Goal: Information Seeking & Learning: Learn about a topic

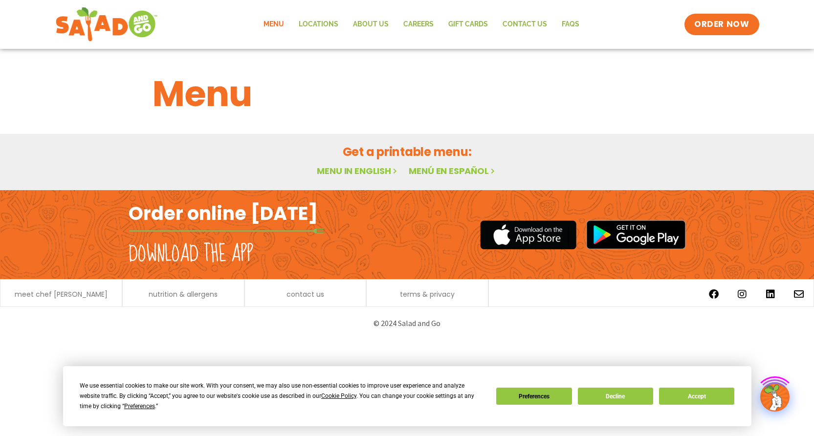
scroll to position [0, 0]
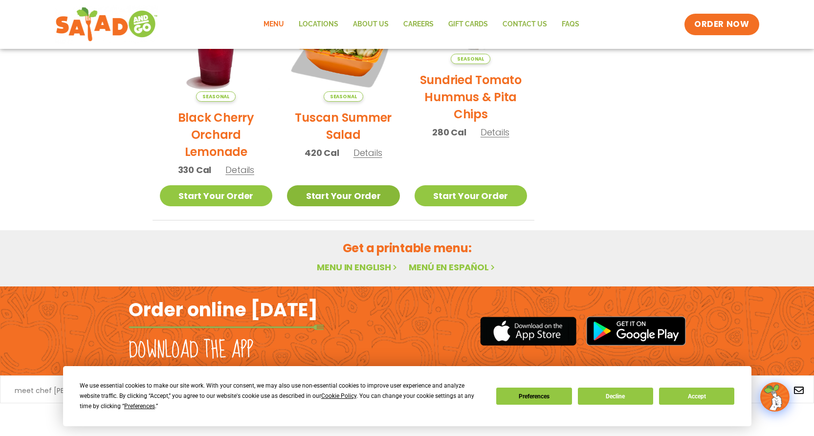
scroll to position [534, 0]
click at [367, 152] on span "Details" at bounding box center [367, 153] width 29 height 12
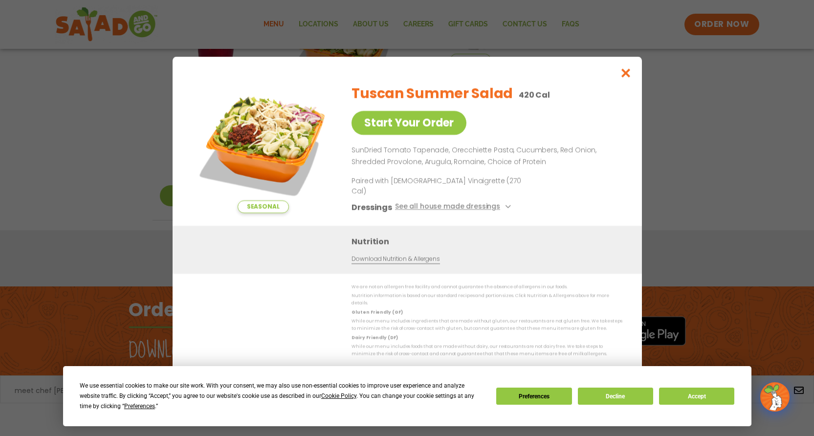
click at [624, 78] on icon "Close modal" at bounding box center [625, 73] width 12 height 10
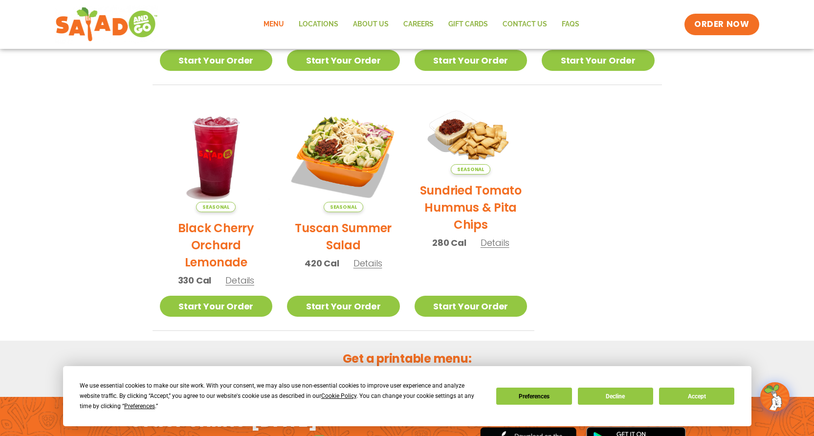
scroll to position [476, 0]
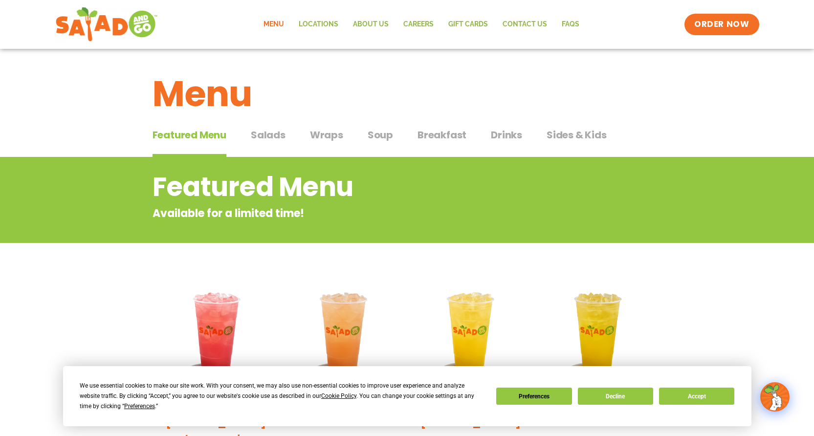
click at [269, 139] on span "Salads" at bounding box center [268, 135] width 35 height 15
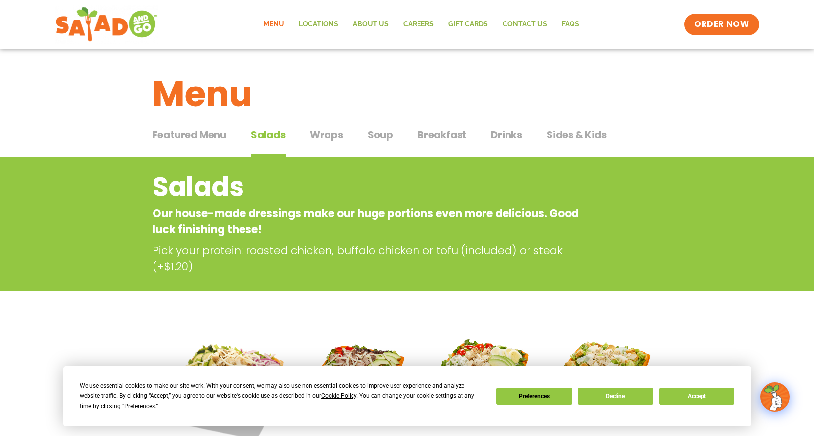
click at [332, 135] on span "Wraps" at bounding box center [326, 135] width 33 height 15
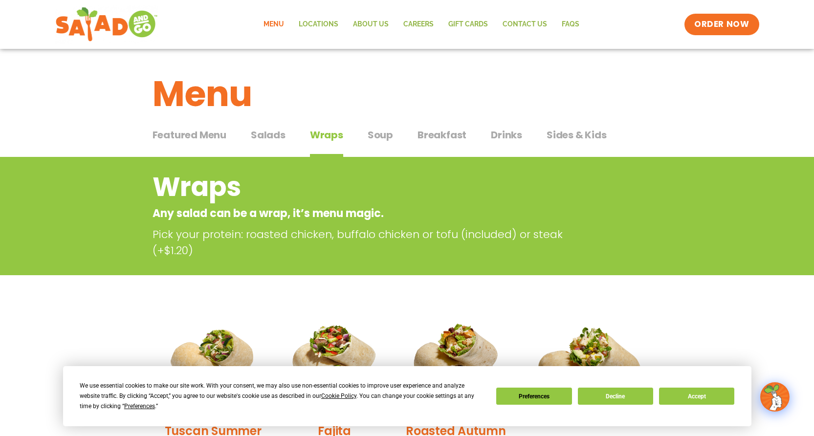
click at [430, 130] on span "Breakfast" at bounding box center [441, 135] width 49 height 15
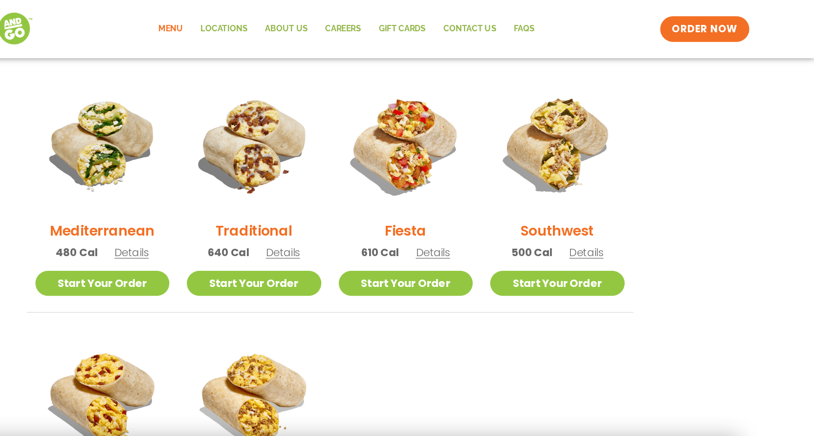
scroll to position [232, 0]
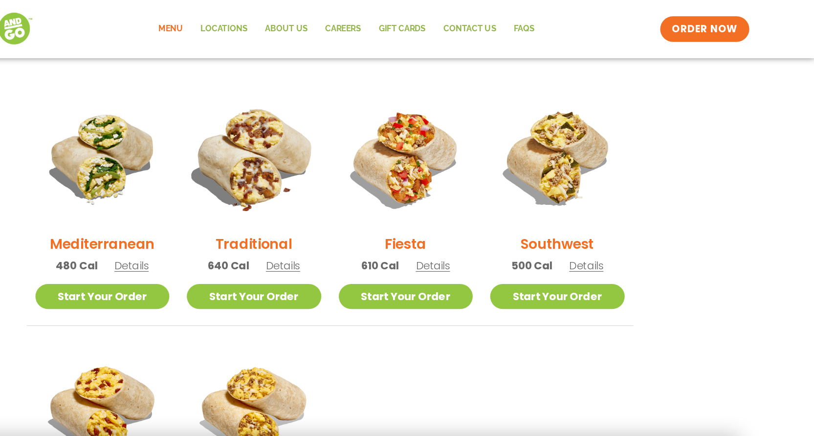
click at [277, 147] on img at bounding box center [343, 132] width 132 height 132
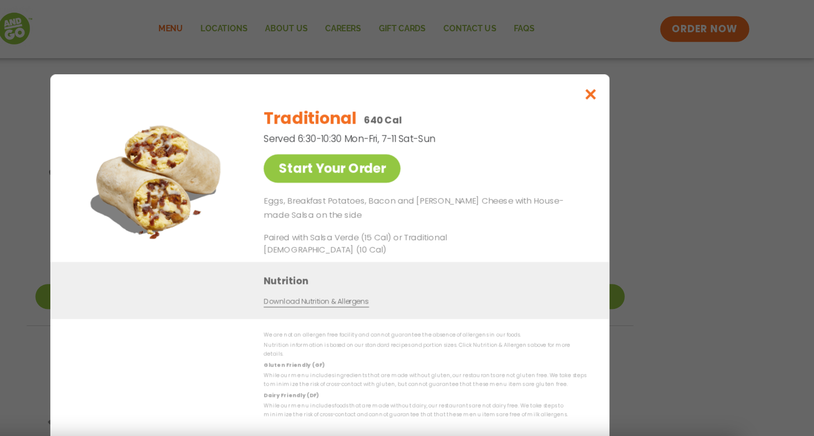
scroll to position [196, 0]
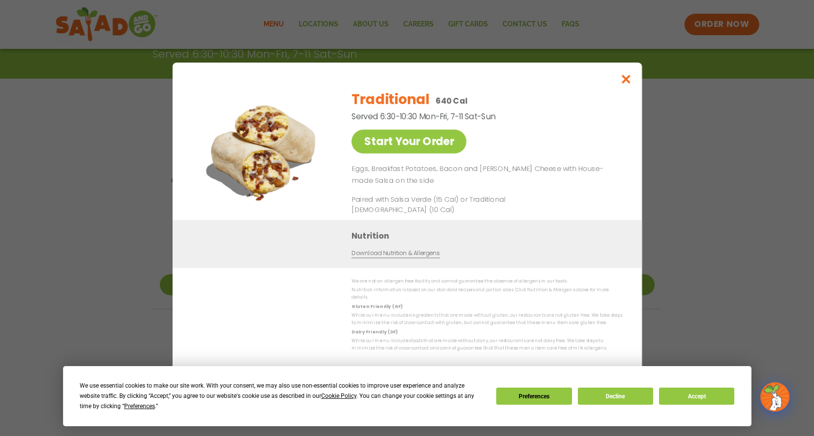
click at [624, 84] on icon "Close modal" at bounding box center [625, 79] width 12 height 10
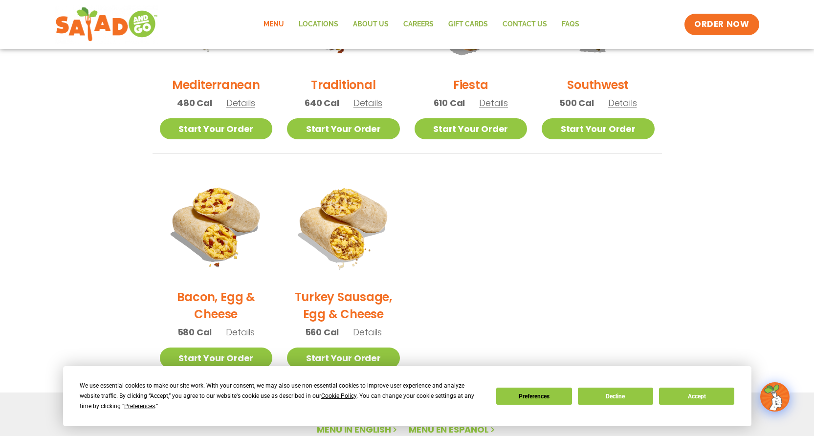
scroll to position [367, 0]
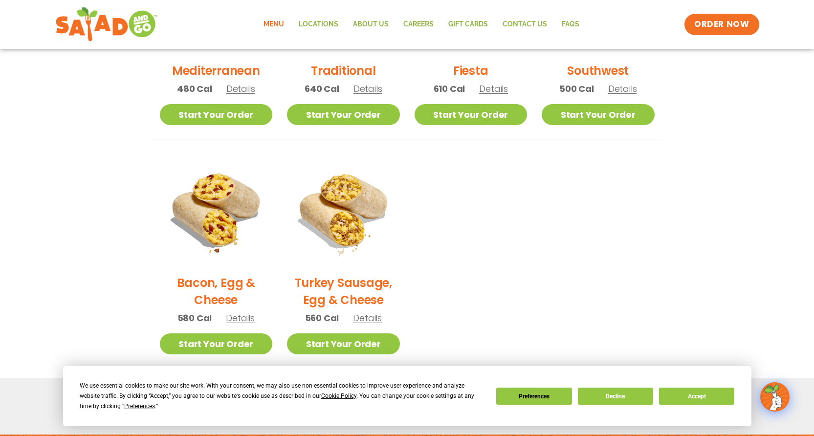
click at [366, 320] on span "Details" at bounding box center [367, 318] width 29 height 12
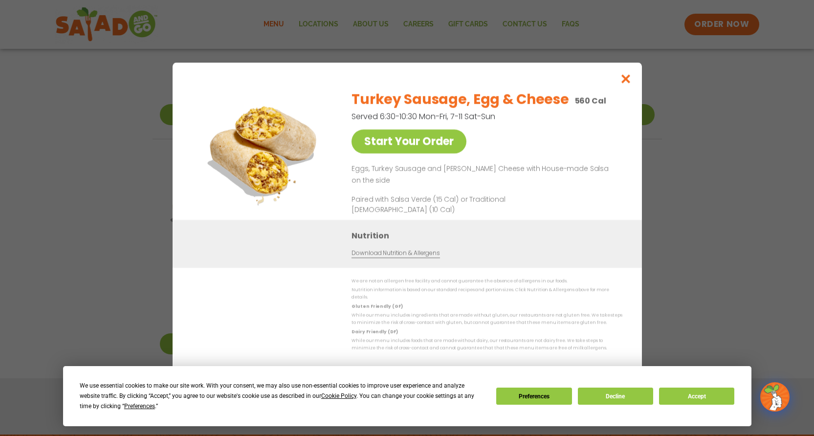
click at [629, 83] on icon "Close modal" at bounding box center [625, 79] width 12 height 10
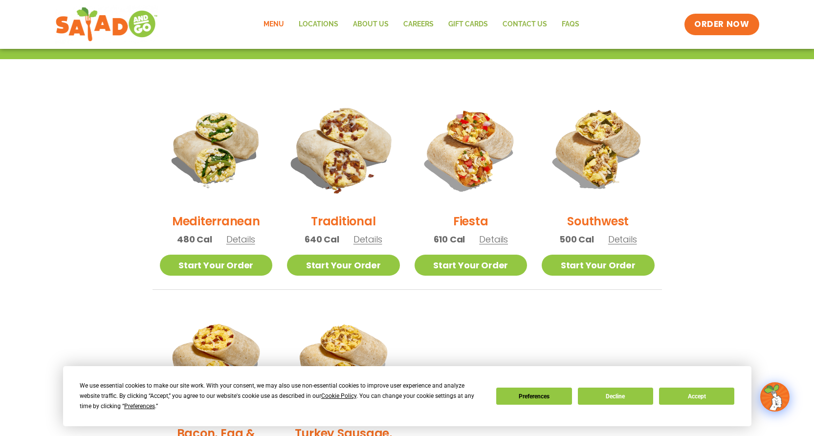
scroll to position [234, 0]
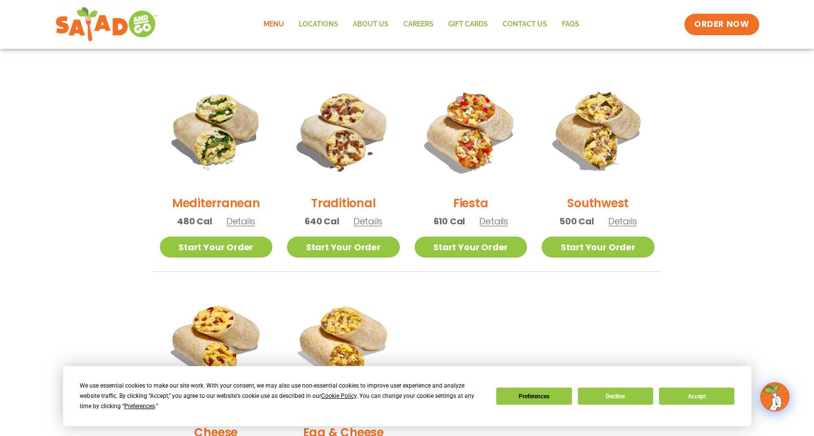
click at [616, 223] on span "Details" at bounding box center [622, 221] width 29 height 12
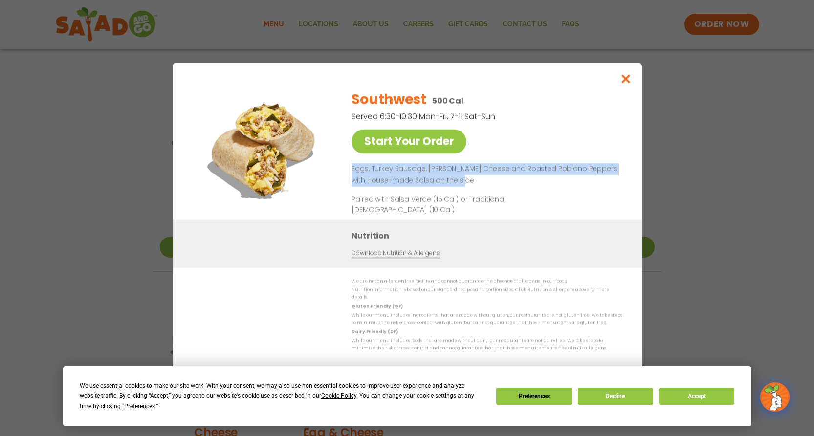
drag, startPoint x: 352, startPoint y: 173, endPoint x: 562, endPoint y: 178, distance: 209.3
click at [562, 178] on p "Eggs, Turkey Sausage, [PERSON_NAME] Cheese and Roasted Poblano Peppers with Hou…" at bounding box center [484, 174] width 267 height 23
click at [623, 81] on icon "Close modal" at bounding box center [625, 79] width 12 height 10
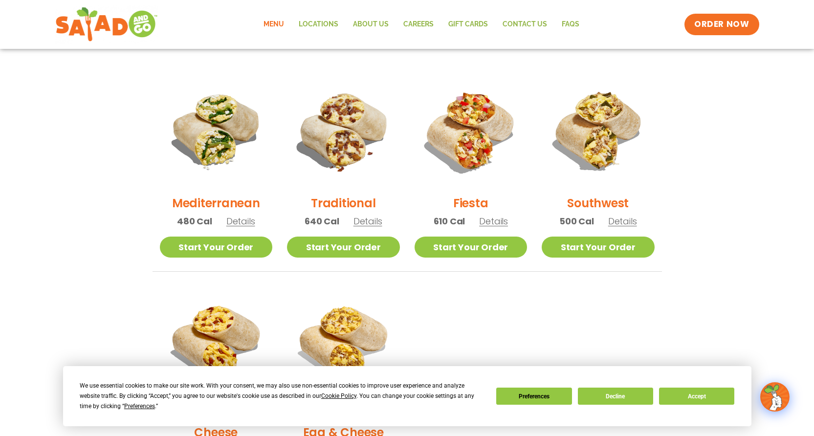
click at [498, 219] on span "Details" at bounding box center [493, 221] width 29 height 12
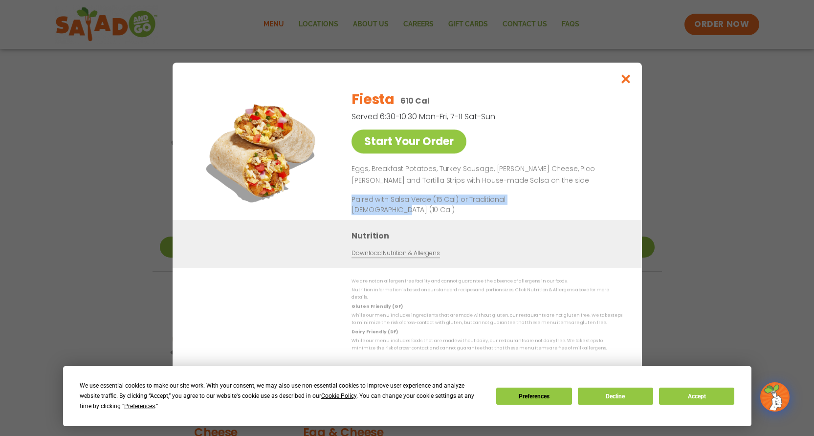
drag, startPoint x: 347, startPoint y: 202, endPoint x: 395, endPoint y: 214, distance: 49.7
click at [395, 214] on div "Start Your Order Fiesta 610 Cal Served 6:30-10:30 Mon-Fri, 7-11 Sat-Sun Start Y…" at bounding box center [407, 151] width 430 height 138
click at [624, 84] on icon "Close modal" at bounding box center [625, 79] width 12 height 10
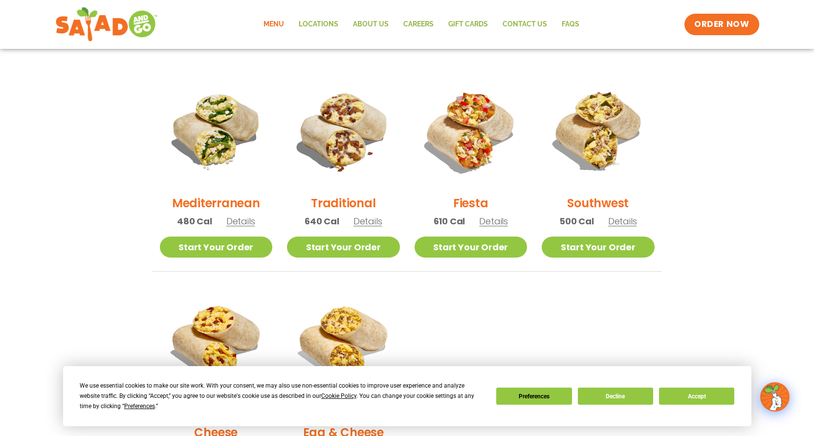
click at [621, 221] on span "Details" at bounding box center [622, 221] width 29 height 12
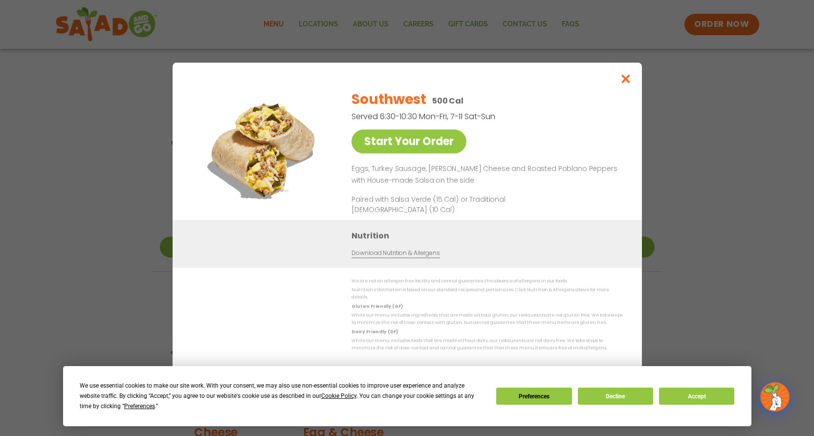
click at [627, 83] on icon "Close modal" at bounding box center [625, 79] width 12 height 10
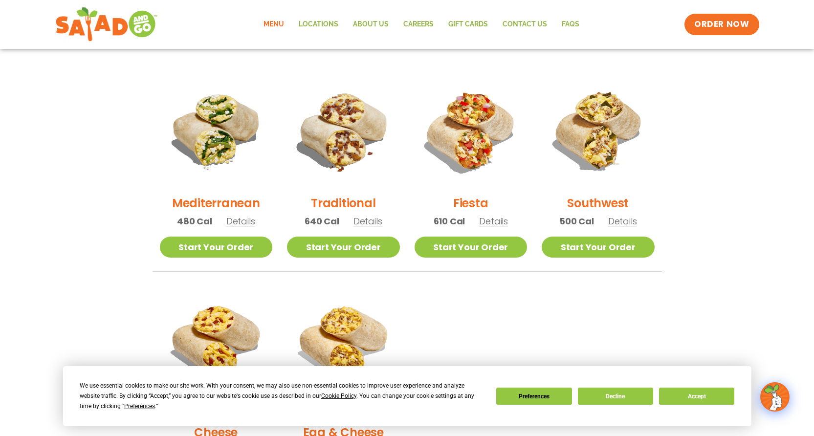
click at [493, 219] on span "Details" at bounding box center [493, 221] width 29 height 12
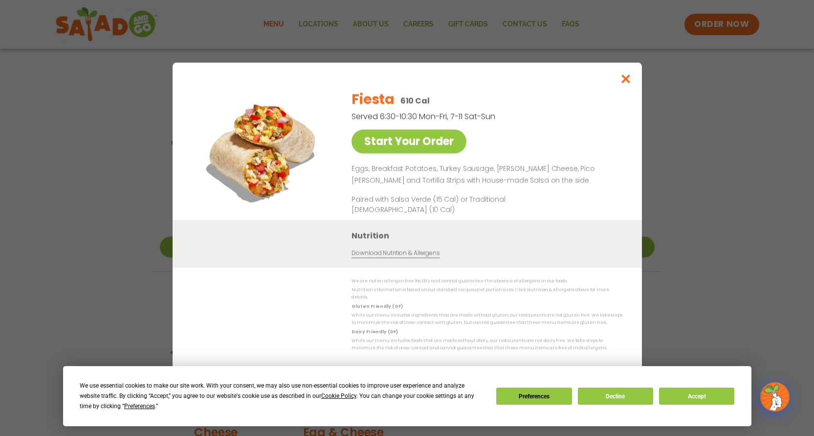
click at [621, 84] on icon "Close modal" at bounding box center [625, 79] width 12 height 10
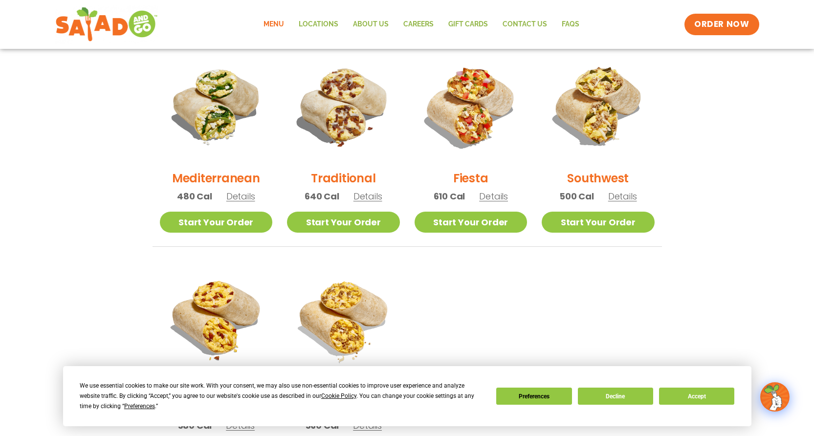
scroll to position [272, 0]
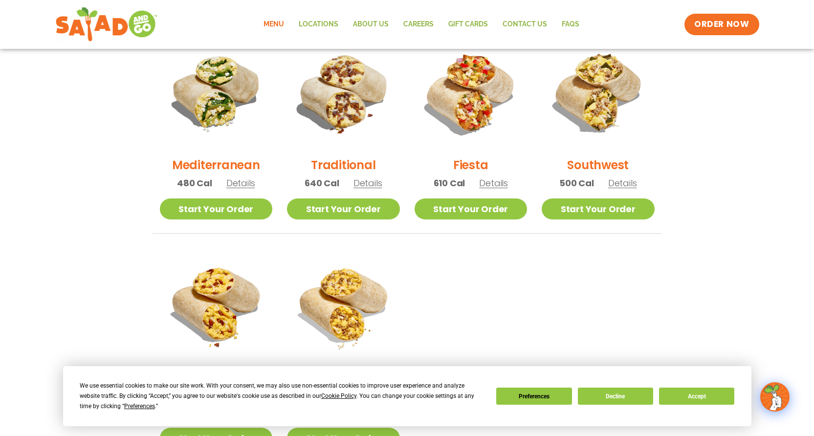
click at [494, 182] on span "Details" at bounding box center [493, 183] width 29 height 12
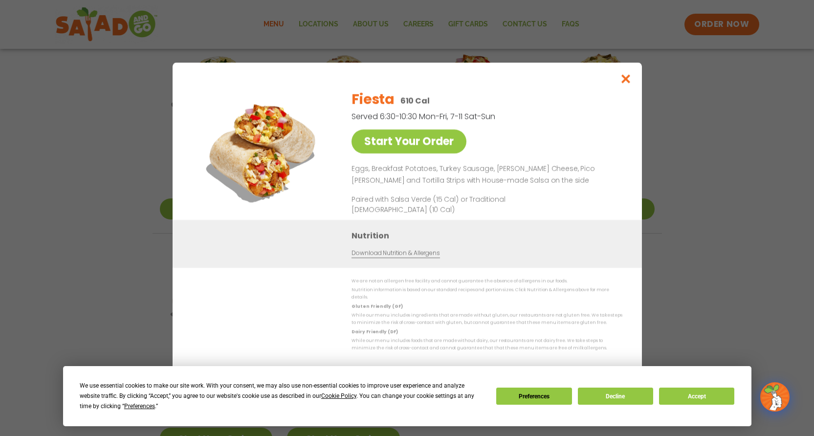
click at [624, 84] on icon "Close modal" at bounding box center [625, 79] width 12 height 10
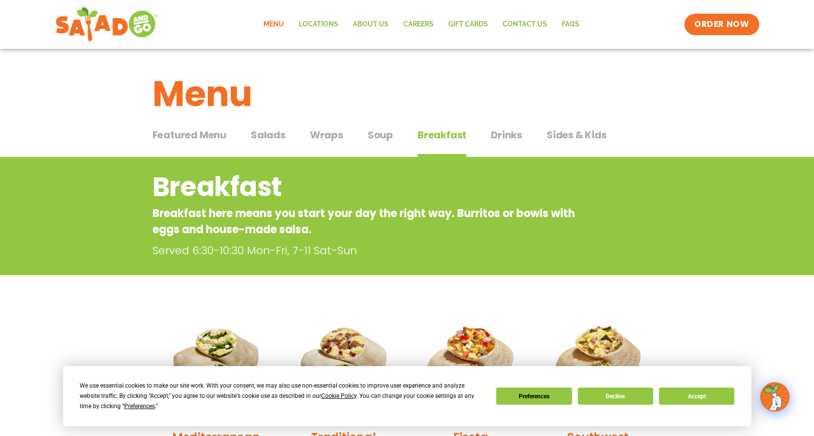
scroll to position [0, 0]
click at [382, 134] on span "Soup" at bounding box center [380, 135] width 25 height 15
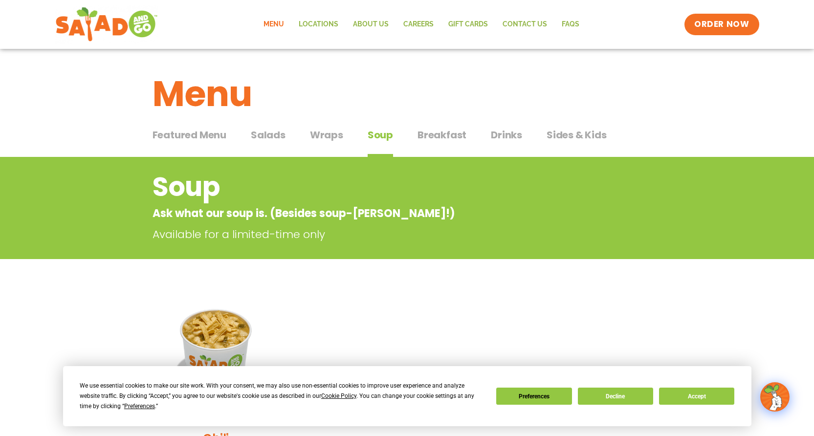
click at [217, 137] on span "Featured Menu" at bounding box center [189, 135] width 74 height 15
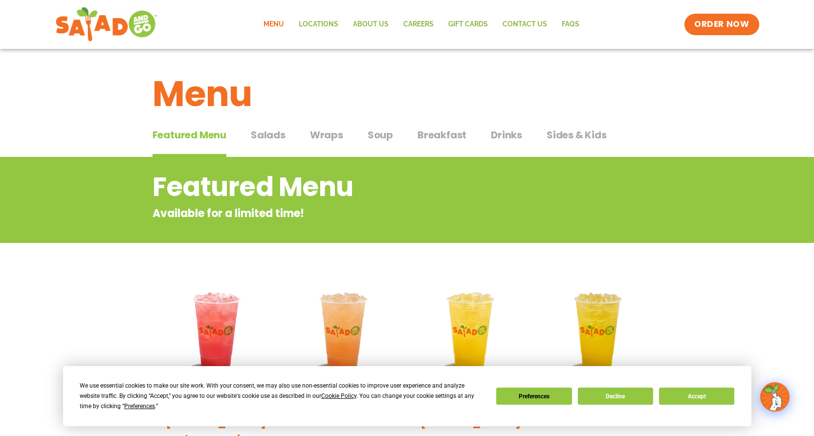
click at [275, 134] on span "Salads" at bounding box center [268, 135] width 35 height 15
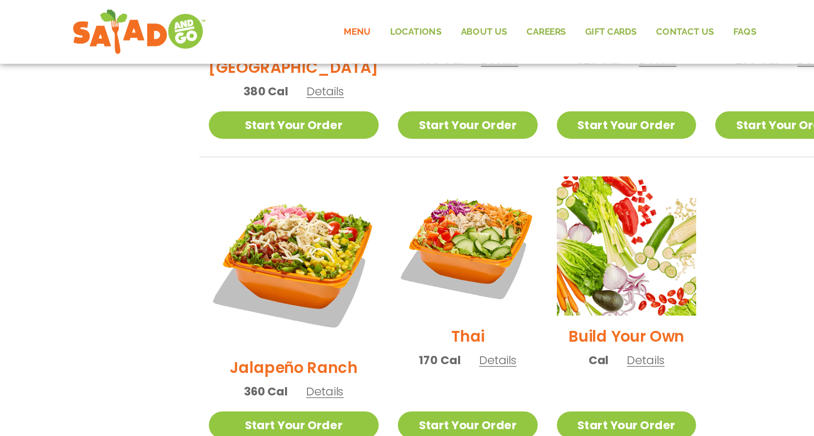
scroll to position [642, 0]
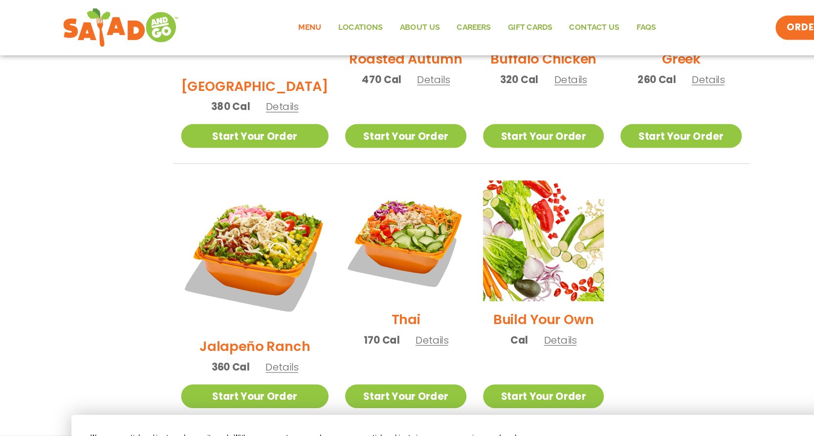
click at [369, 294] on span "Details" at bounding box center [381, 300] width 29 height 12
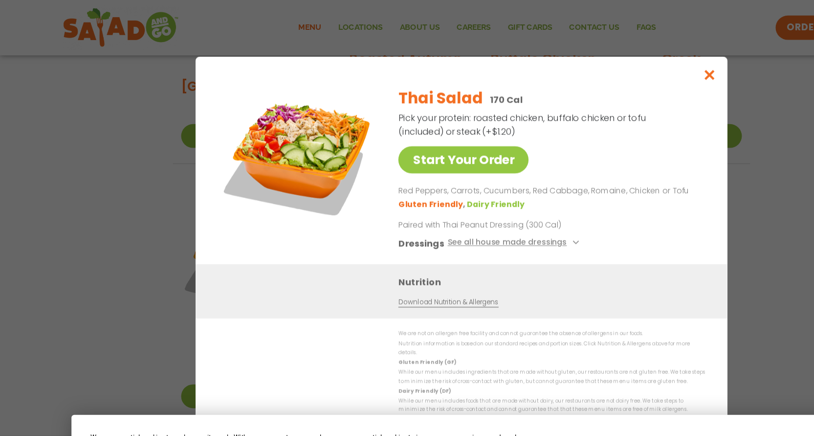
click at [625, 71] on icon "Close modal" at bounding box center [625, 66] width 12 height 10
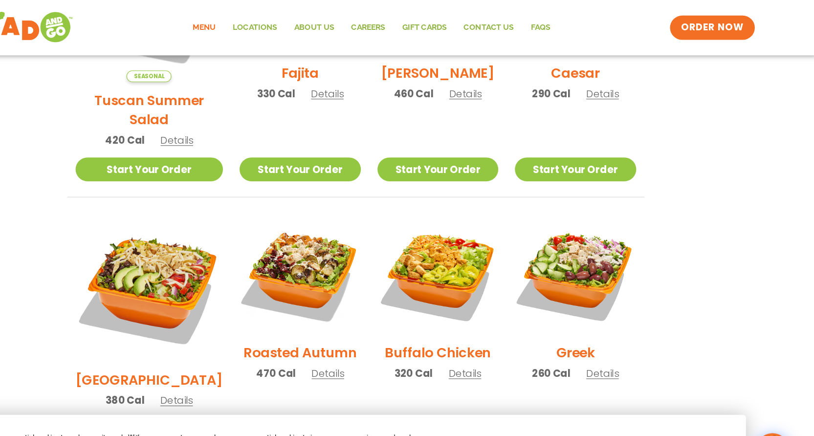
scroll to position [381, 0]
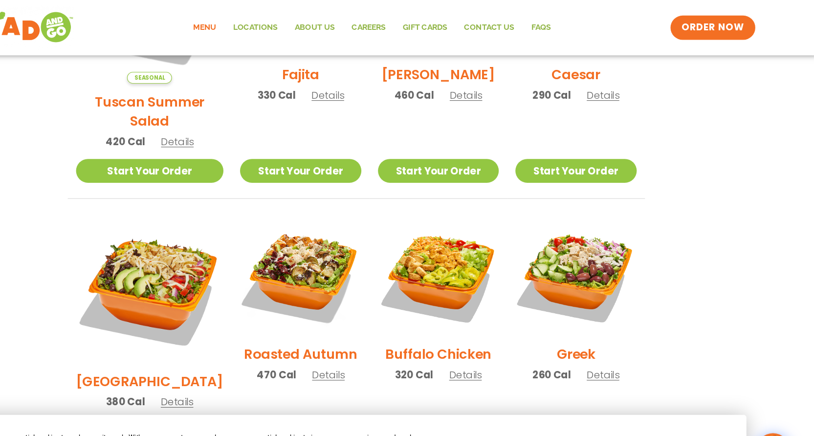
click at [368, 325] on span "Details" at bounding box center [382, 331] width 29 height 12
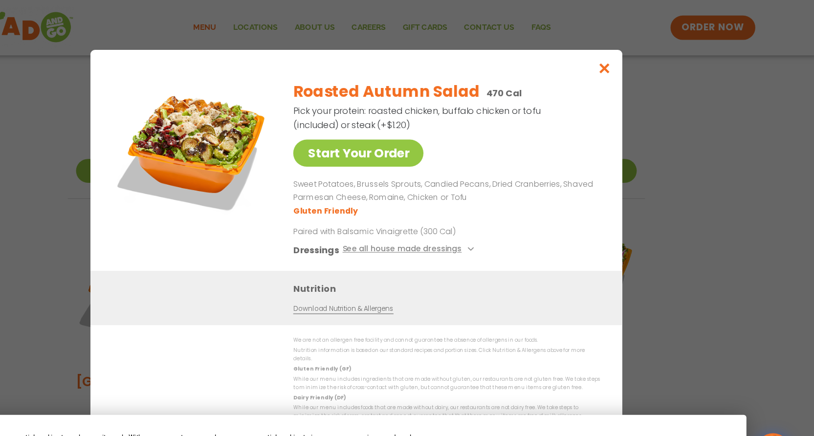
click at [619, 61] on icon "Close modal" at bounding box center [625, 60] width 12 height 10
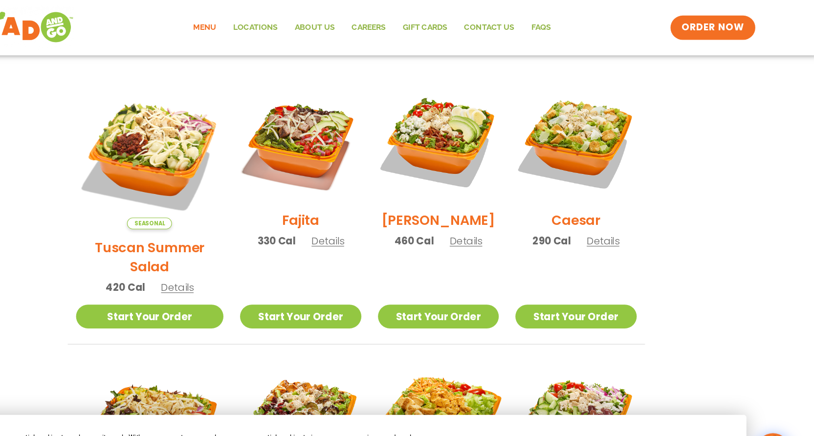
scroll to position [231, 0]
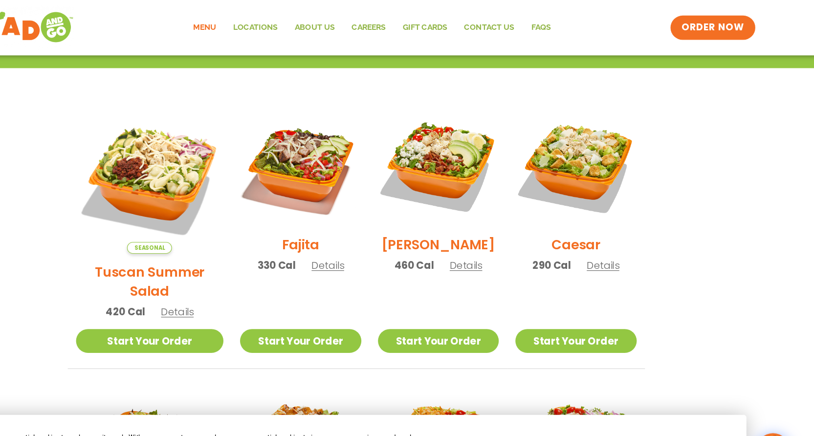
click at [489, 240] on span "Details" at bounding box center [503, 234] width 29 height 12
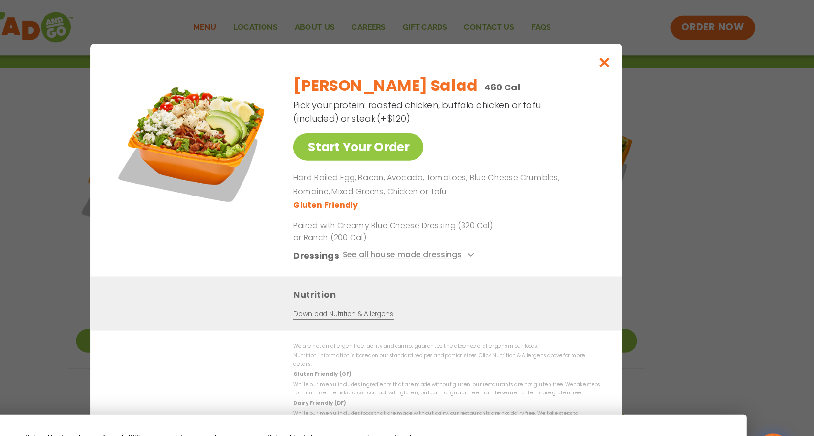
click at [619, 60] on icon "Close modal" at bounding box center [625, 55] width 12 height 10
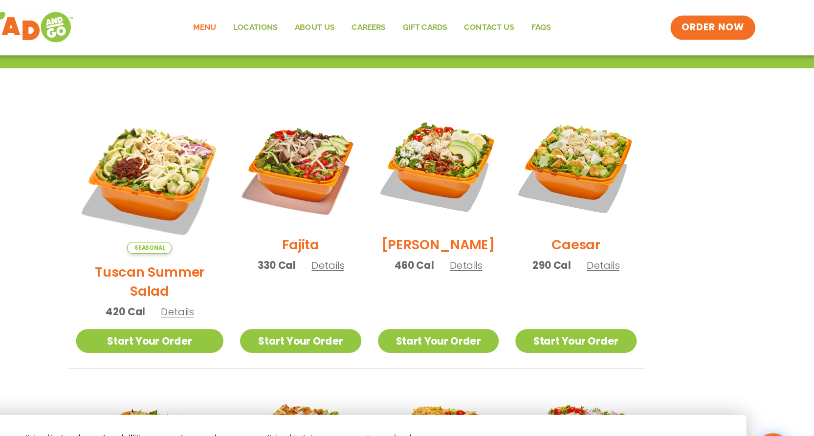
click at [610, 240] on span "Details" at bounding box center [624, 234] width 29 height 12
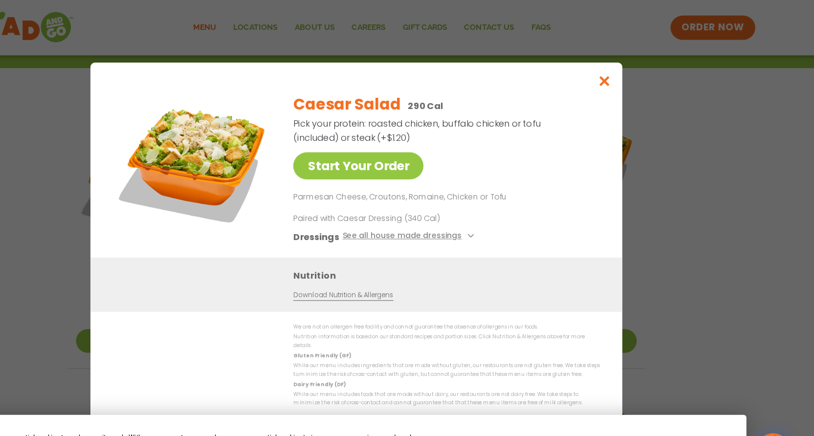
click at [619, 73] on icon "Close modal" at bounding box center [625, 71] width 12 height 10
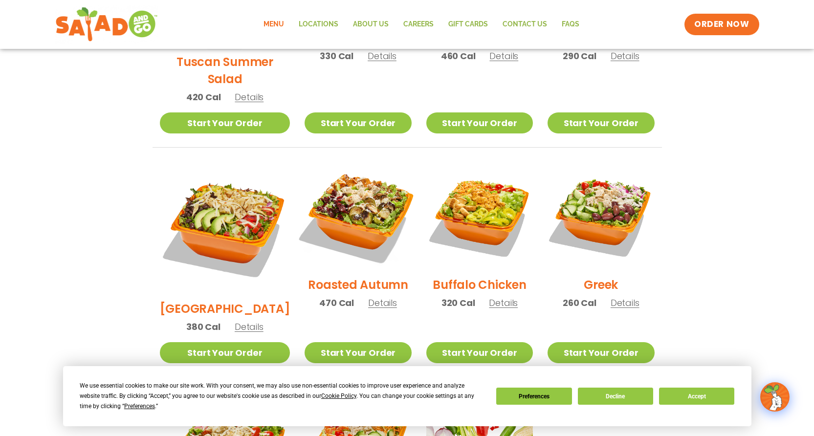
scroll to position [437, 0]
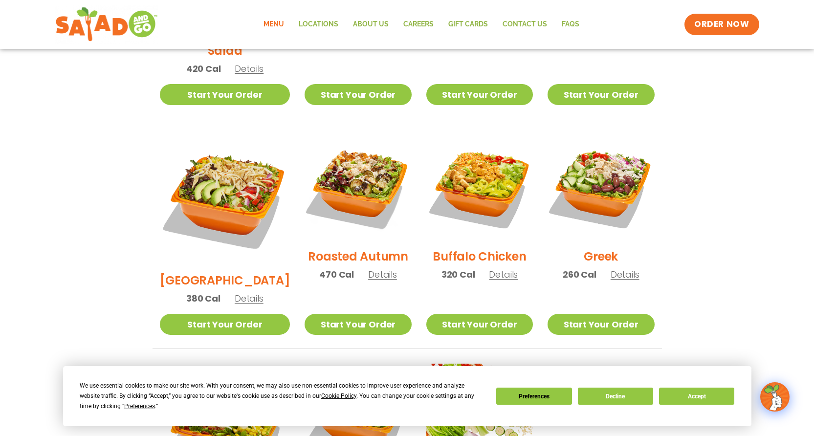
click at [368, 268] on span "Details" at bounding box center [382, 274] width 29 height 12
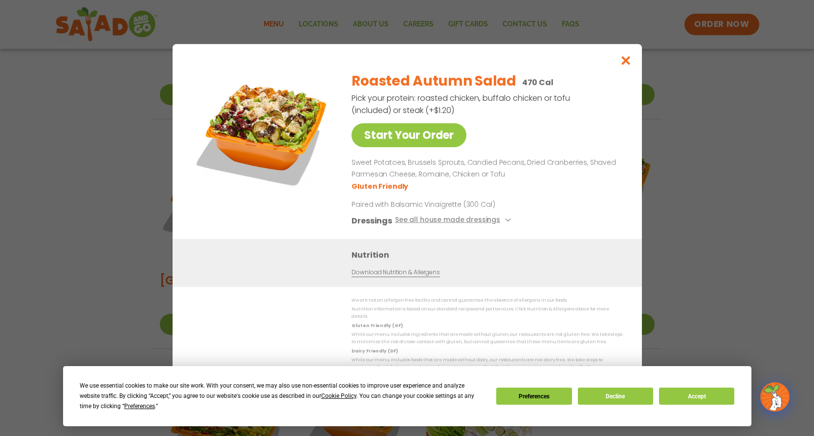
click at [623, 65] on icon "Close modal" at bounding box center [625, 60] width 12 height 10
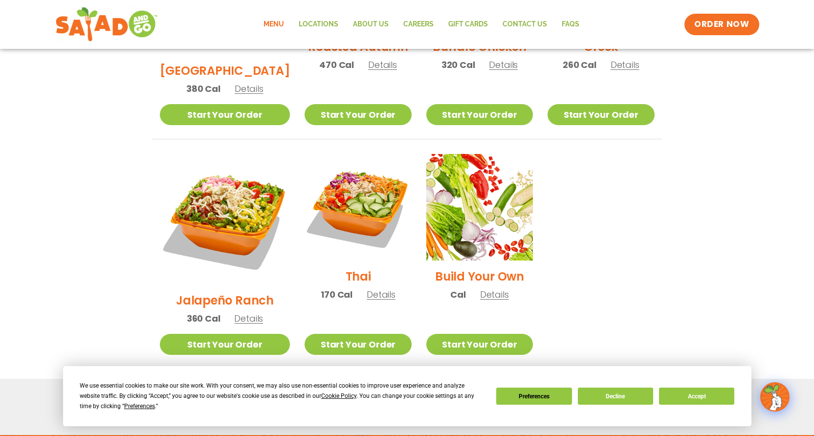
scroll to position [679, 0]
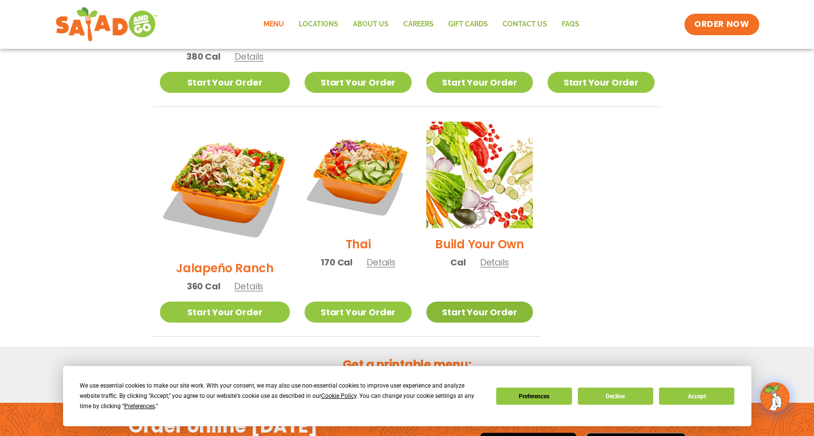
click at [490, 302] on link "Start Your Order" at bounding box center [479, 312] width 107 height 21
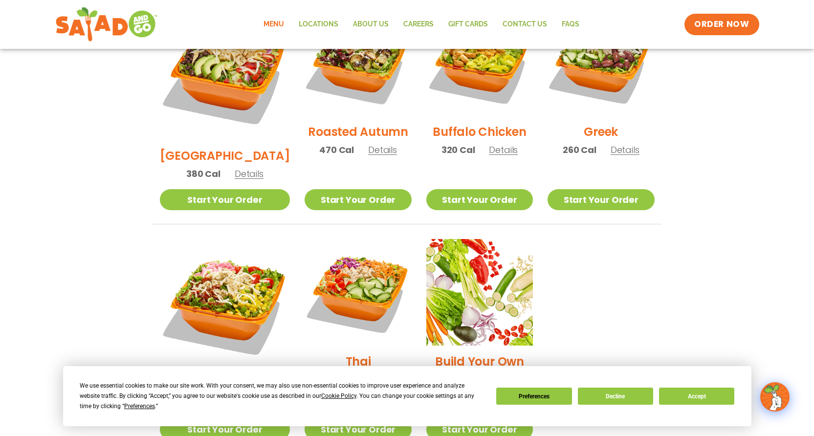
scroll to position [517, 0]
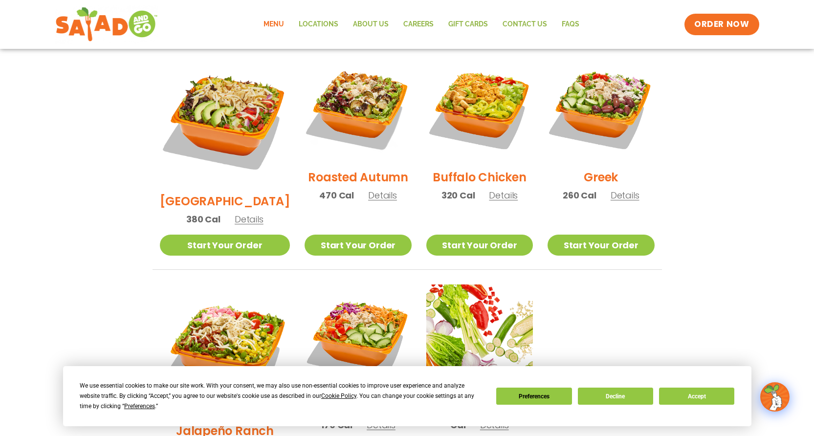
click at [622, 189] on span "Details" at bounding box center [624, 195] width 29 height 12
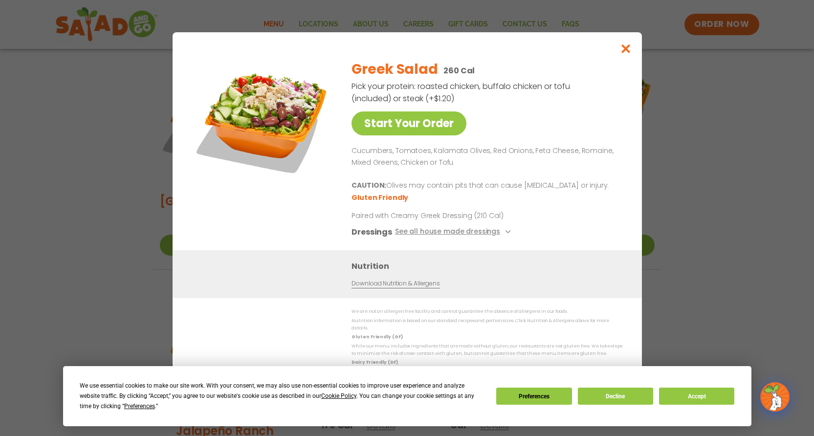
click at [627, 54] on icon "Close modal" at bounding box center [625, 48] width 12 height 10
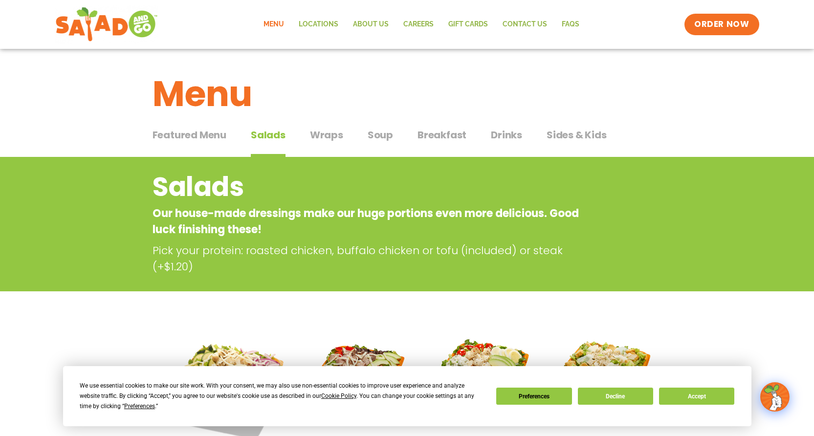
scroll to position [0, 0]
click at [191, 137] on span "Featured Menu" at bounding box center [189, 135] width 74 height 15
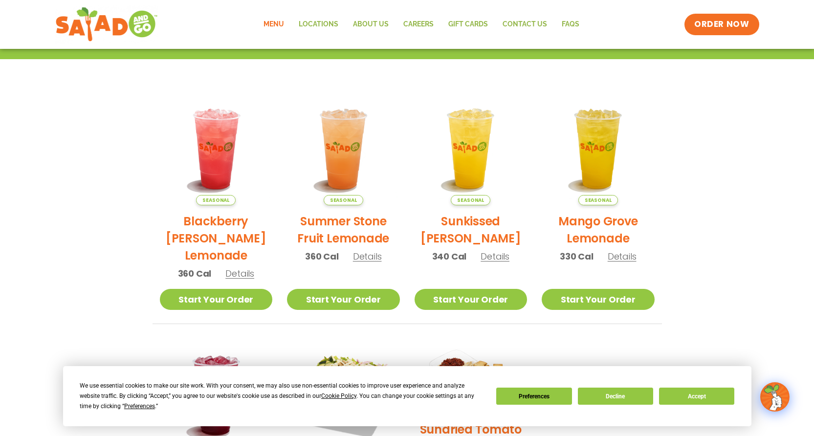
scroll to position [114, 0]
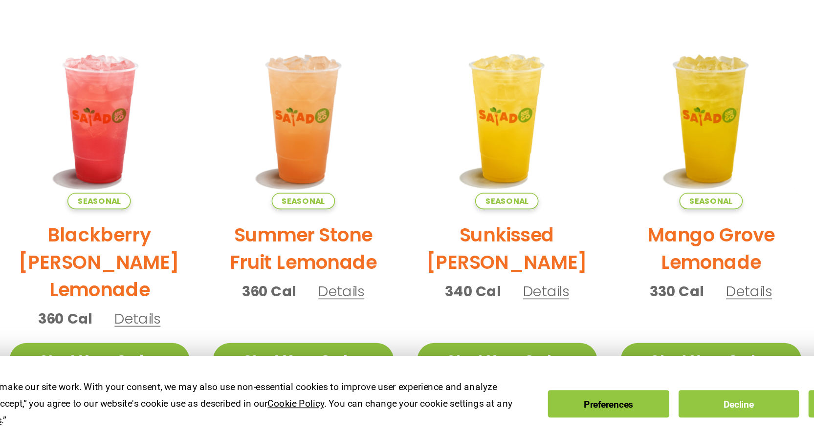
click at [353, 320] on span "Details" at bounding box center [367, 326] width 29 height 12
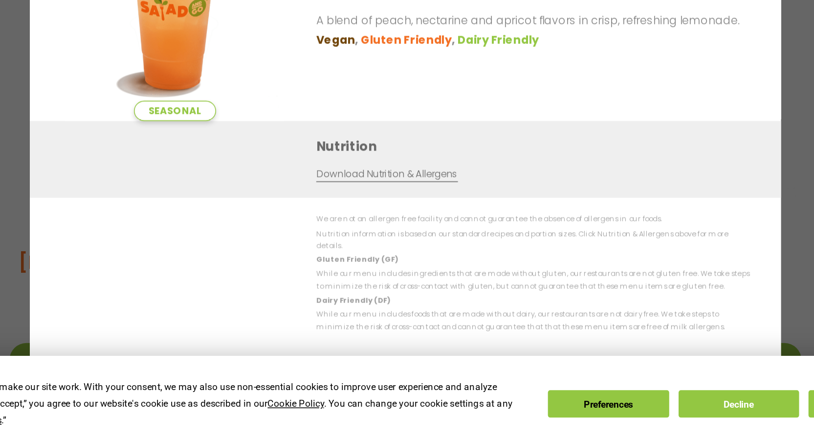
scroll to position [208, 0]
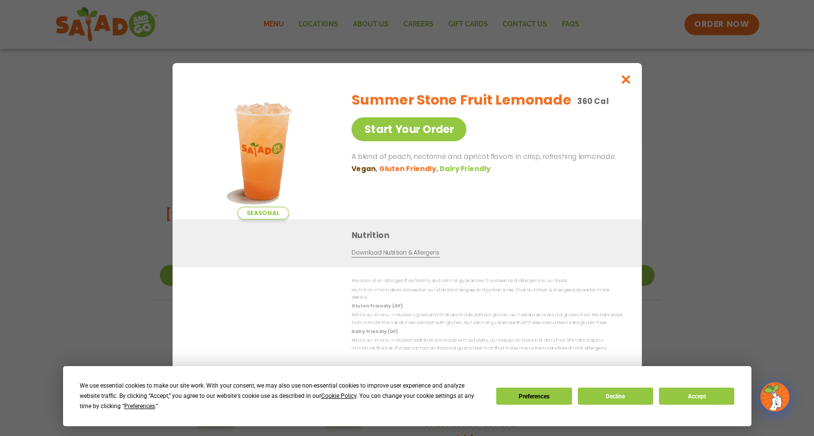
click at [632, 76] on button "Close modal" at bounding box center [625, 79] width 32 height 33
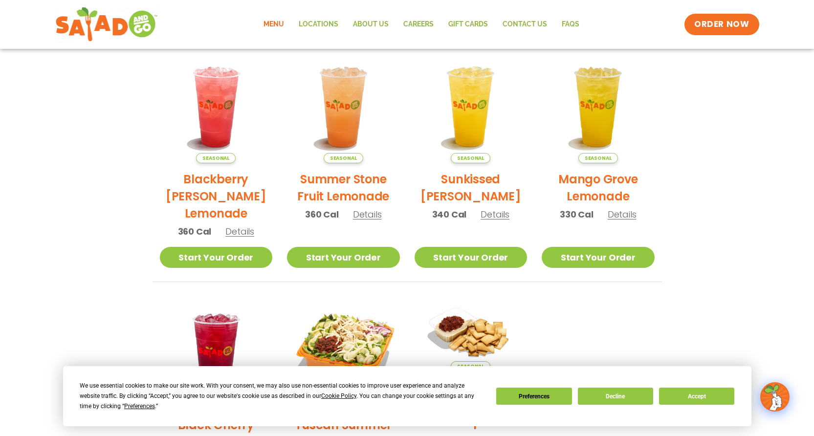
scroll to position [177, 0]
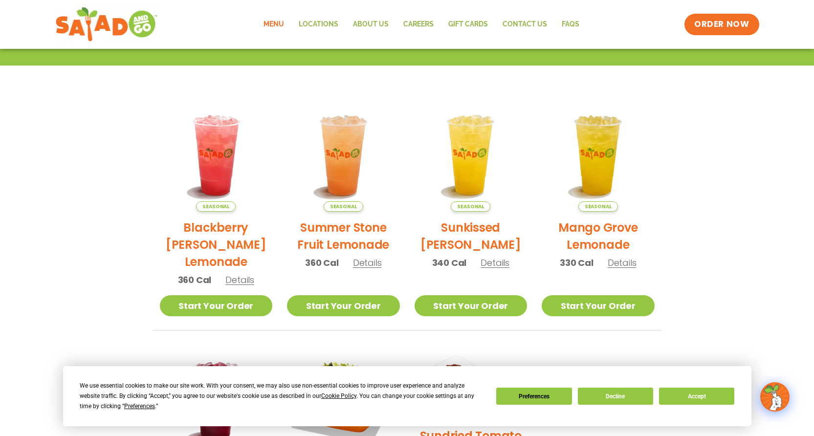
click at [493, 262] on span "Details" at bounding box center [494, 263] width 29 height 12
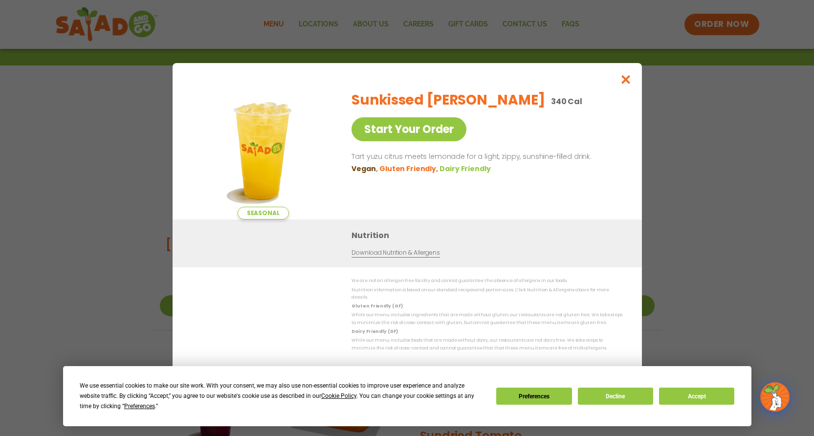
click at [627, 81] on icon "Close modal" at bounding box center [625, 79] width 12 height 10
